Goal: Obtain resource: Obtain resource

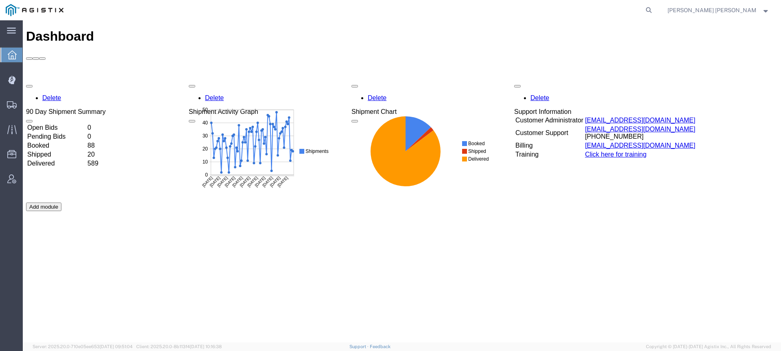
click at [656, 7] on form at bounding box center [649, 10] width 13 height 20
click at [655, 8] on icon at bounding box center [648, 9] width 11 height 11
click at [594, 8] on input "search" at bounding box center [519, 10] width 247 height 20
paste input "56575115"
type input "56575115"
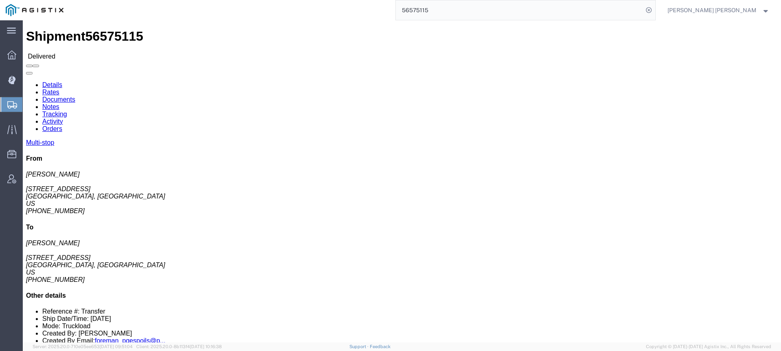
click link "Documents"
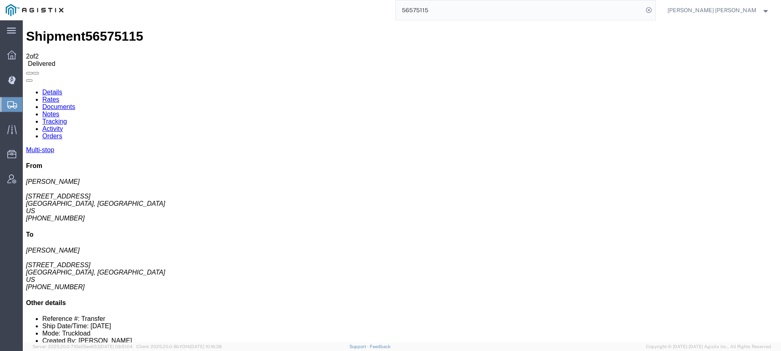
checkbox input "true"
click at [67, 118] on link "Tracking" at bounding box center [54, 121] width 25 height 7
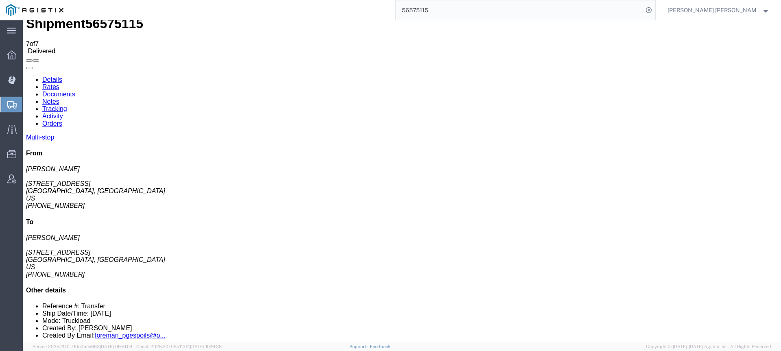
scroll to position [11, 0]
click at [655, 9] on icon at bounding box center [648, 9] width 11 height 11
drag, startPoint x: 689, startPoint y: 9, endPoint x: 667, endPoint y: 8, distance: 21.6
click at [655, 9] on icon at bounding box center [648, 9] width 11 height 11
click at [618, 8] on input "search" at bounding box center [519, 10] width 247 height 20
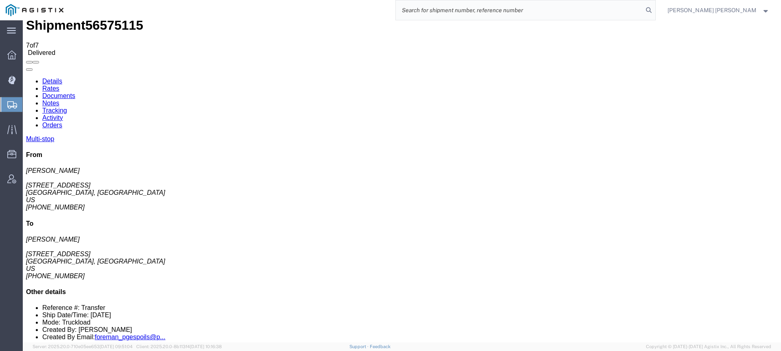
paste input "56653380"
type input "56653380"
click at [655, 11] on icon at bounding box center [648, 9] width 11 height 11
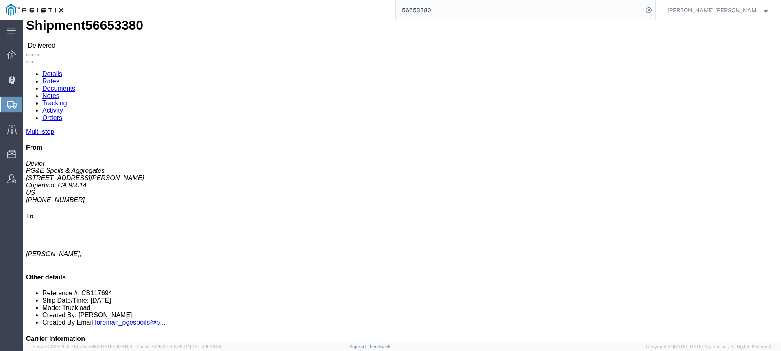
click link "Documents"
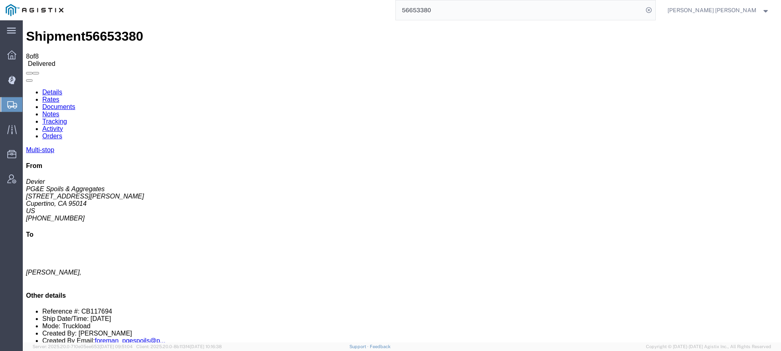
checkbox input "true"
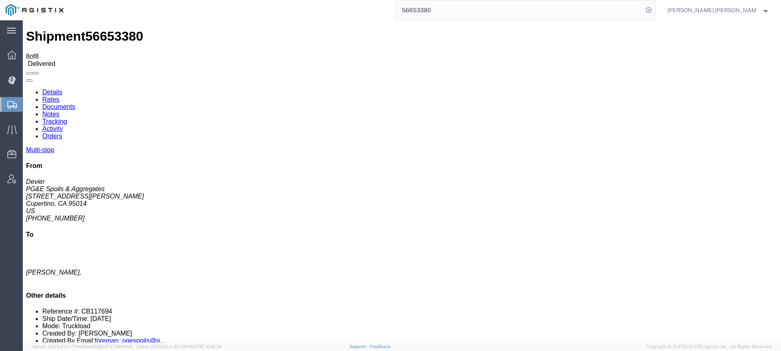
checkbox input "true"
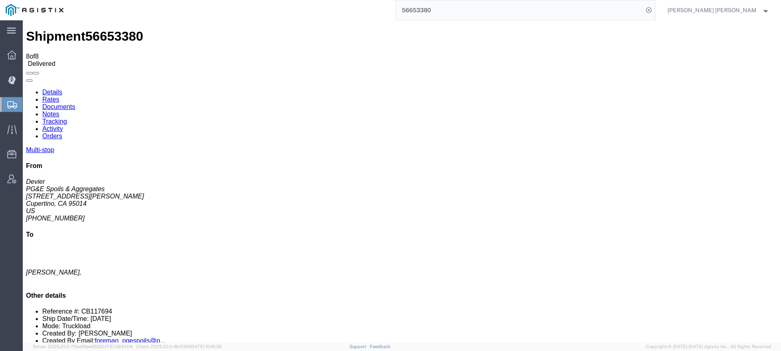
checkbox input "true"
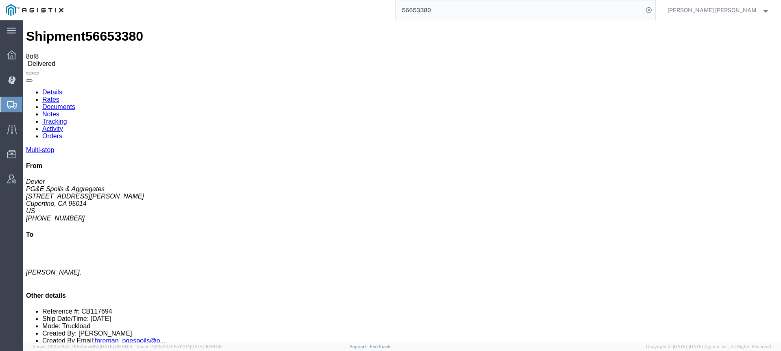
click at [481, 15] on input "56653380" at bounding box center [519, 10] width 247 height 20
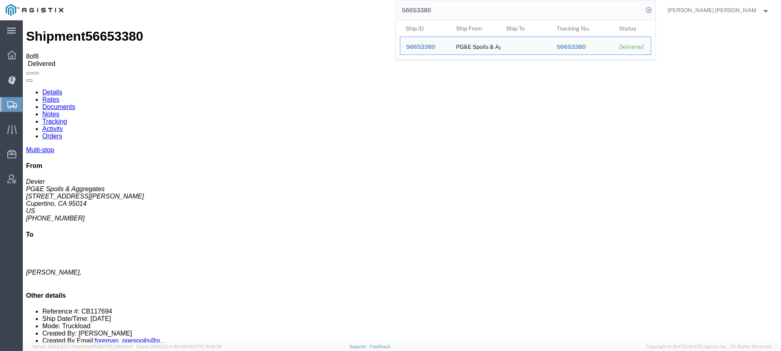
drag, startPoint x: 414, startPoint y: 5, endPoint x: 374, endPoint y: 1, distance: 40.9
click at [374, 1] on div "56653380 Ship ID Ship From Ship To Tracking Nu. Status Ship ID 56653380 Ship Fr…" at bounding box center [362, 10] width 587 height 20
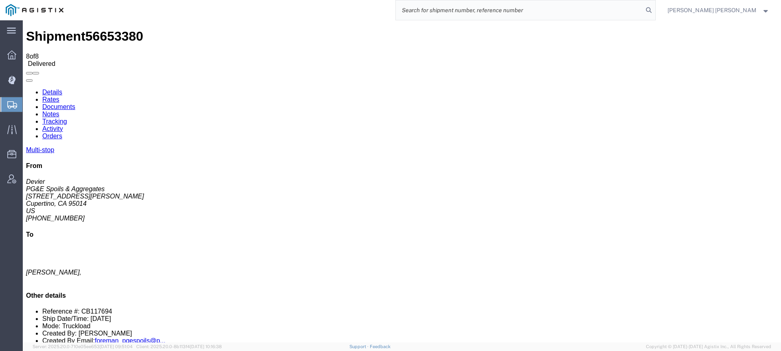
paste input "56673677"
type input "56673677"
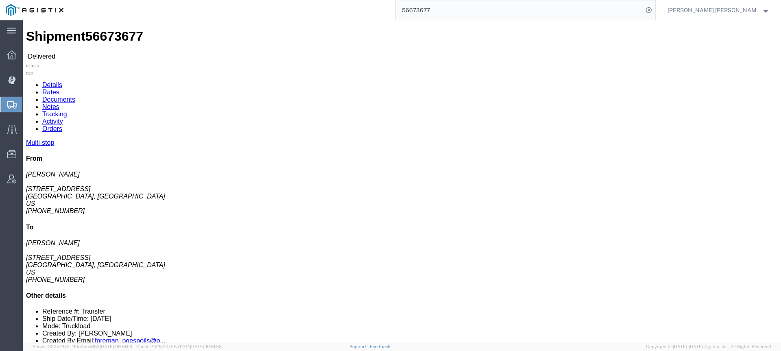
click link "Documents"
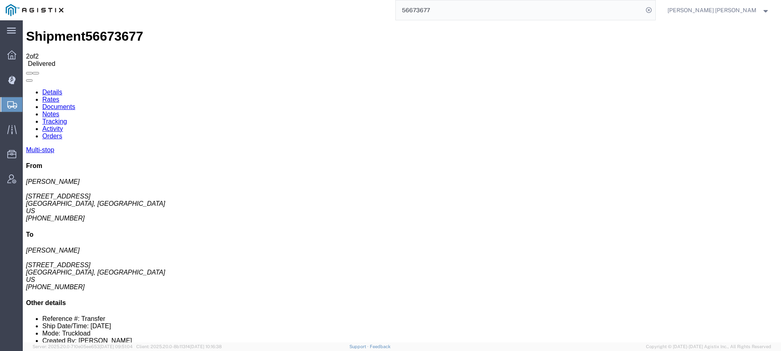
checkbox input "true"
click at [513, 7] on input "56673677" at bounding box center [519, 10] width 247 height 20
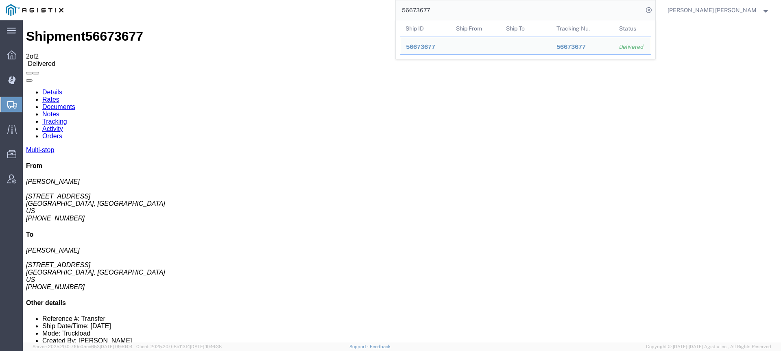
drag, startPoint x: 470, startPoint y: 6, endPoint x: 411, endPoint y: 1, distance: 58.4
click at [413, 1] on div "56673677 Ship ID Ship From Ship To Tracking Nu. Status Ship ID 56673677 Ship Fr…" at bounding box center [362, 10] width 587 height 20
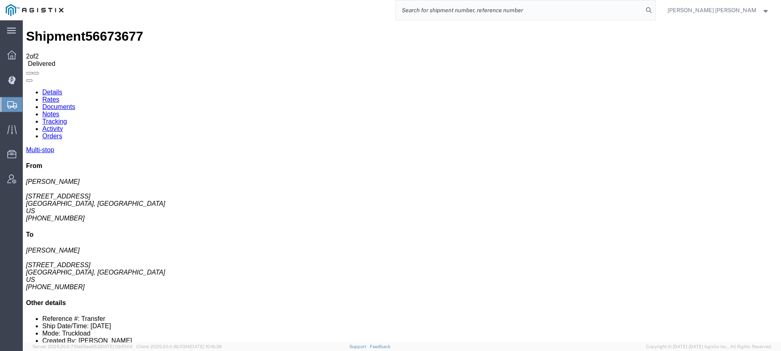
paste input "56673516"
type input "56673516"
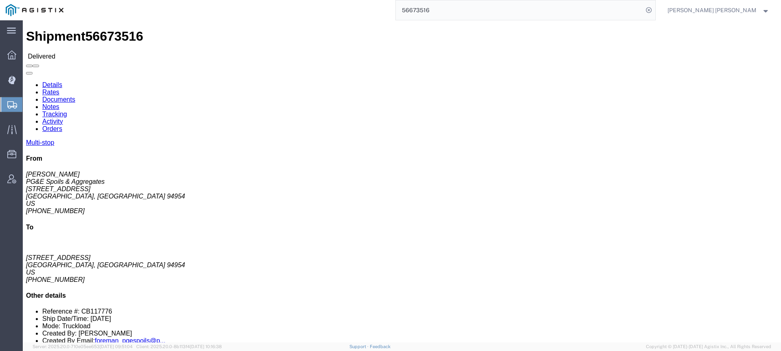
click link "Documents"
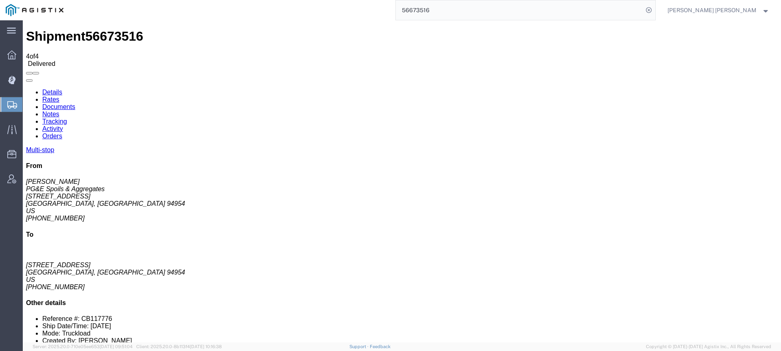
checkbox input "true"
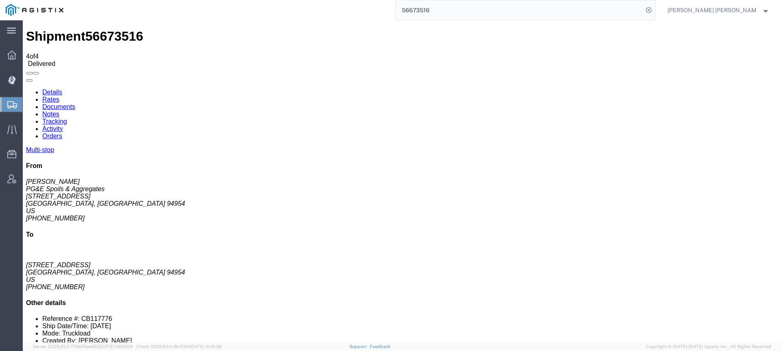
checkbox input "true"
